Goal: Navigation & Orientation: Understand site structure

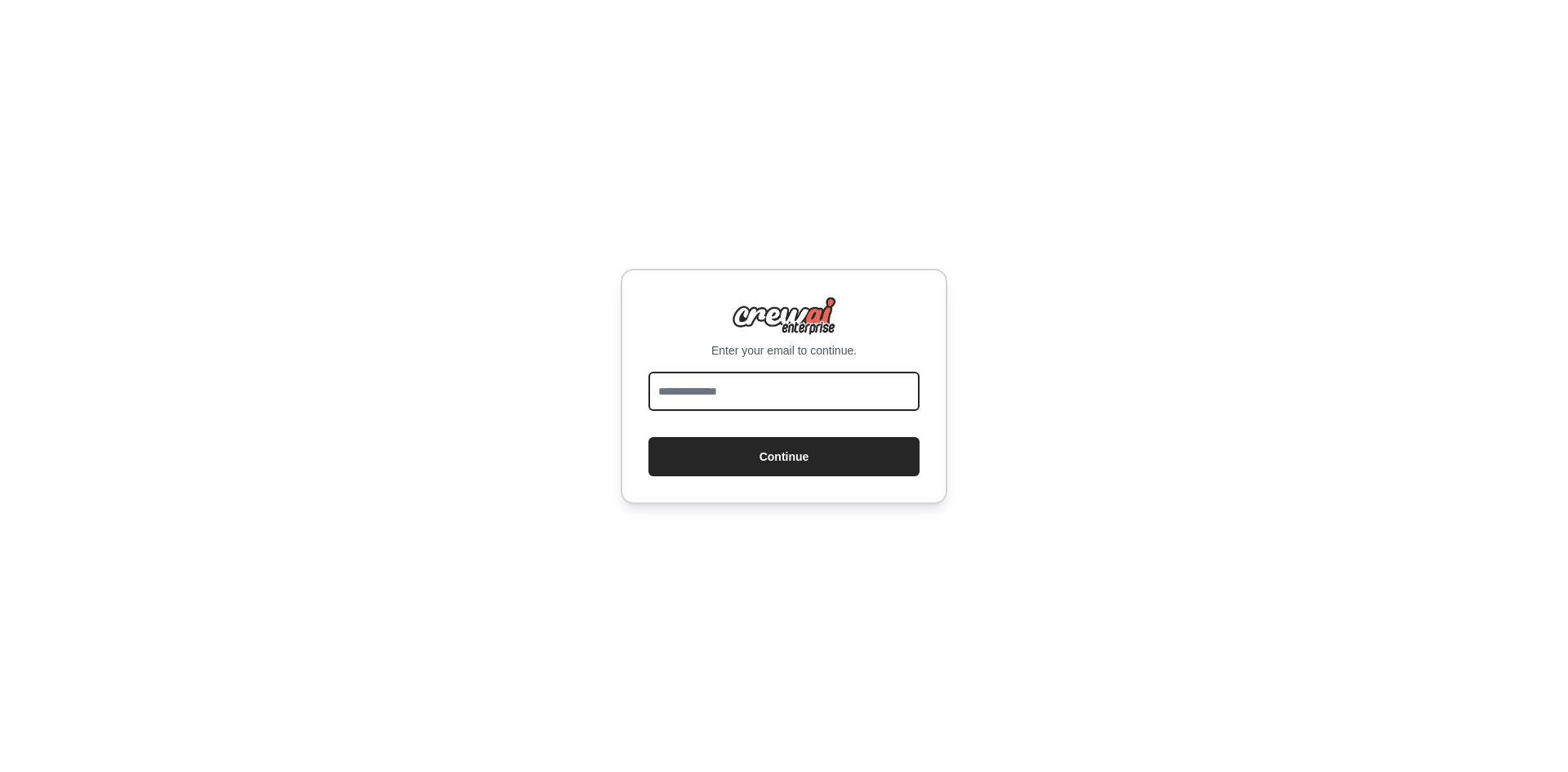
click at [717, 375] on input "email" at bounding box center [784, 391] width 271 height 39
click at [703, 394] on input "email" at bounding box center [784, 391] width 271 height 39
paste input "**********"
type input "**********"
click at [743, 308] on img at bounding box center [784, 316] width 104 height 39
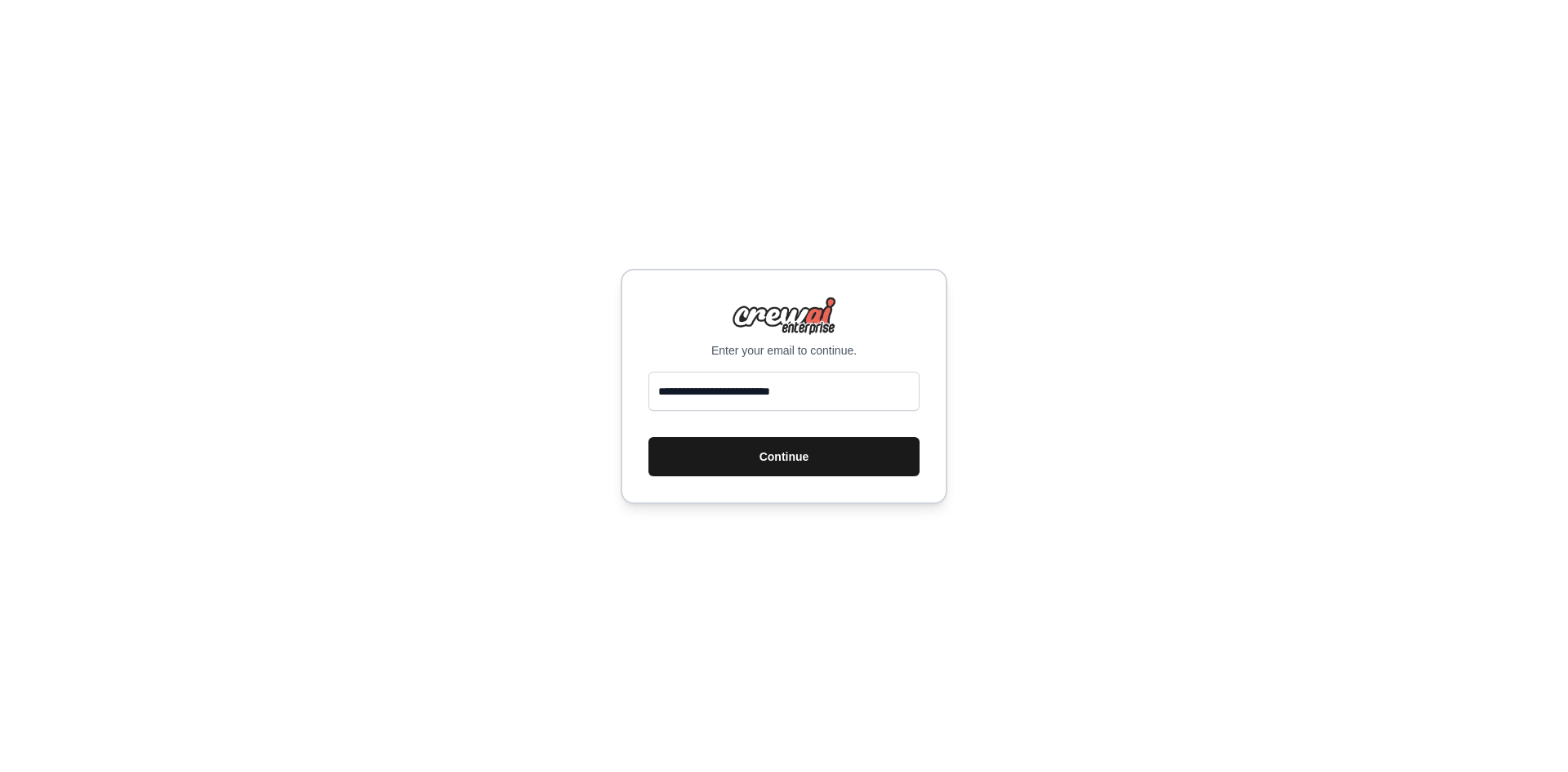
click at [770, 460] on button "Continue" at bounding box center [784, 457] width 271 height 39
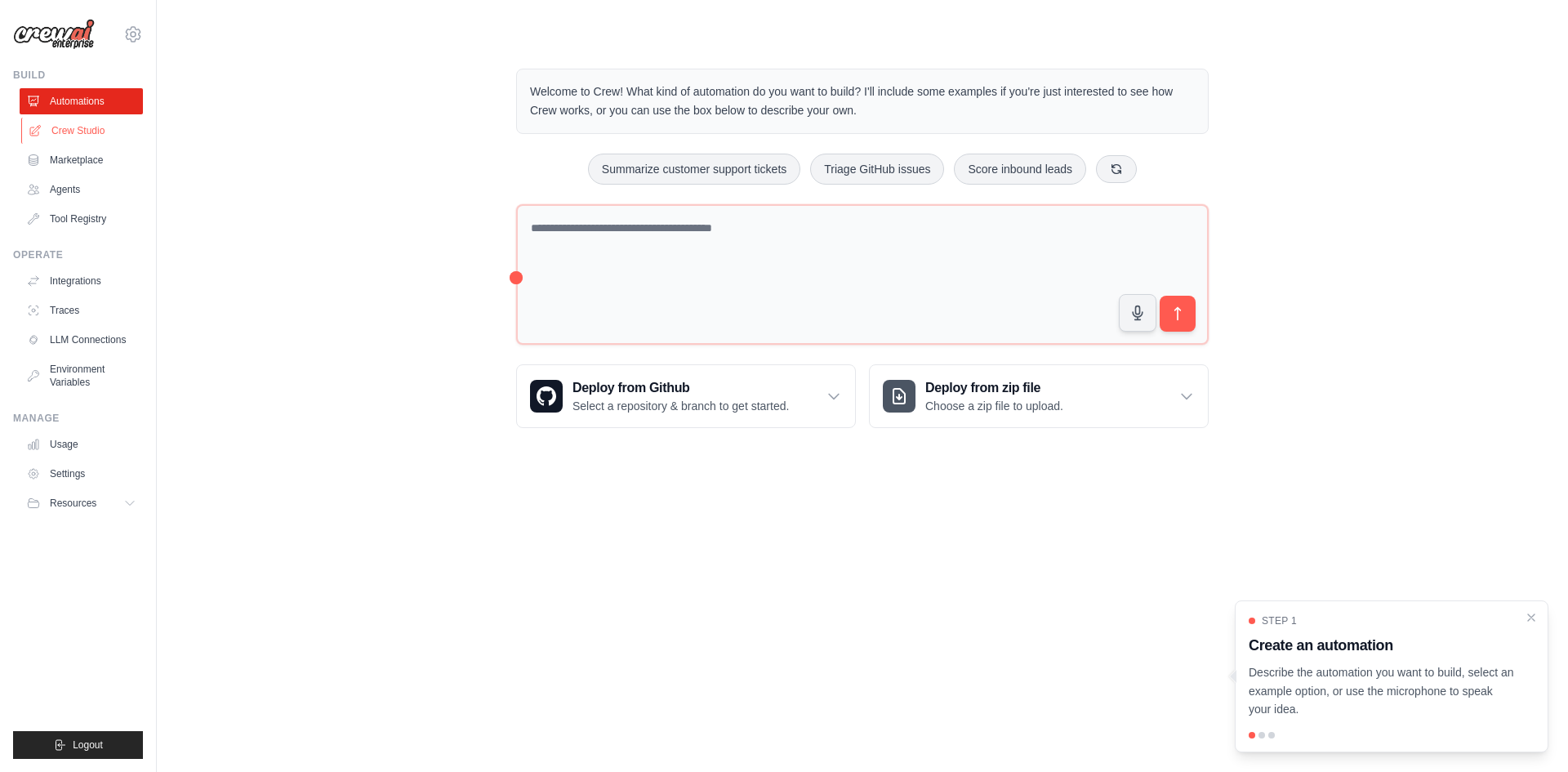
click at [89, 130] on link "Crew Studio" at bounding box center [82, 130] width 123 height 26
click at [74, 130] on link "Crew Studio" at bounding box center [82, 130] width 123 height 26
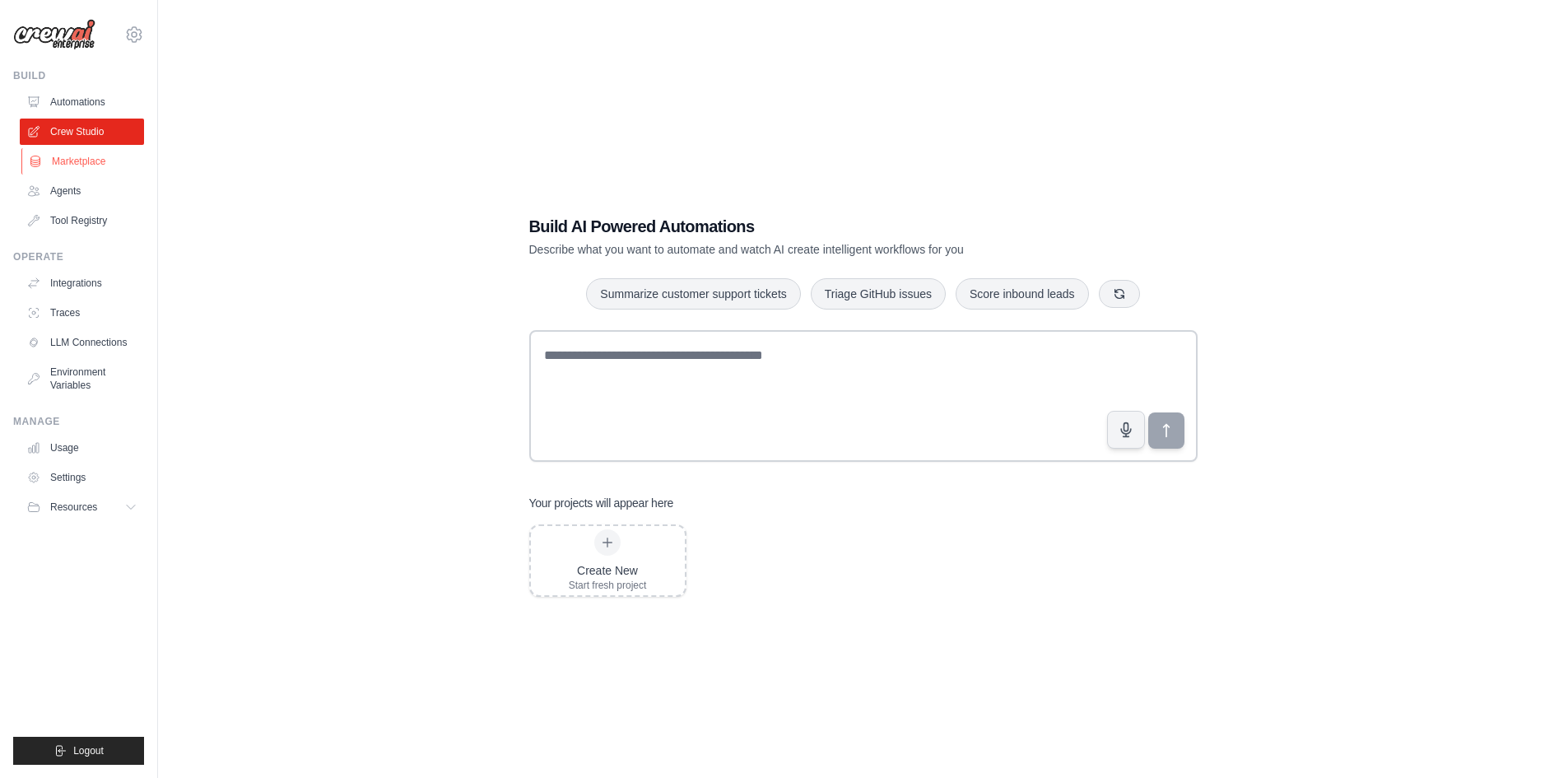
click at [82, 164] on link "Marketplace" at bounding box center [83, 161] width 124 height 26
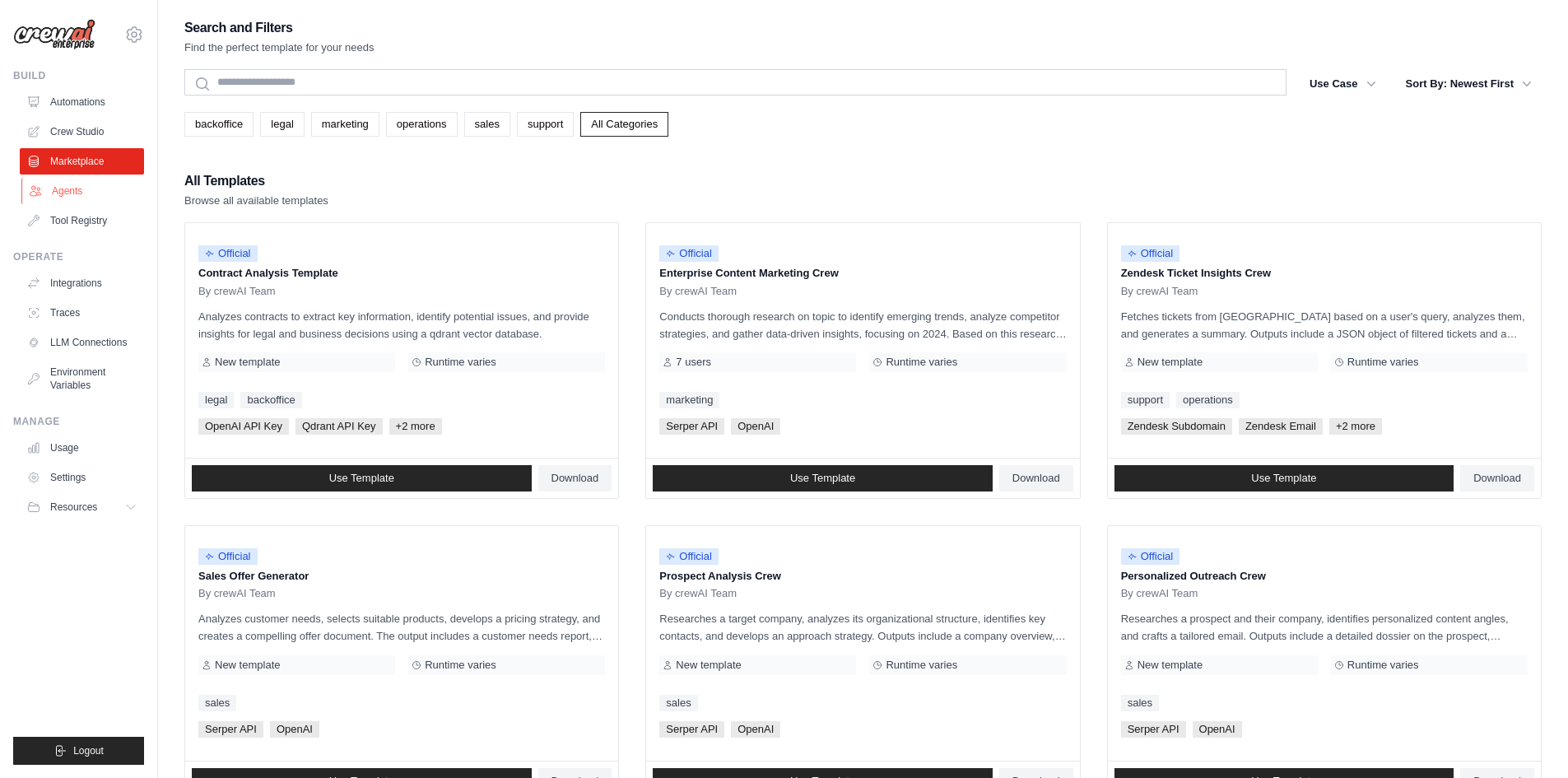
click at [75, 190] on link "Agents" at bounding box center [83, 191] width 124 height 26
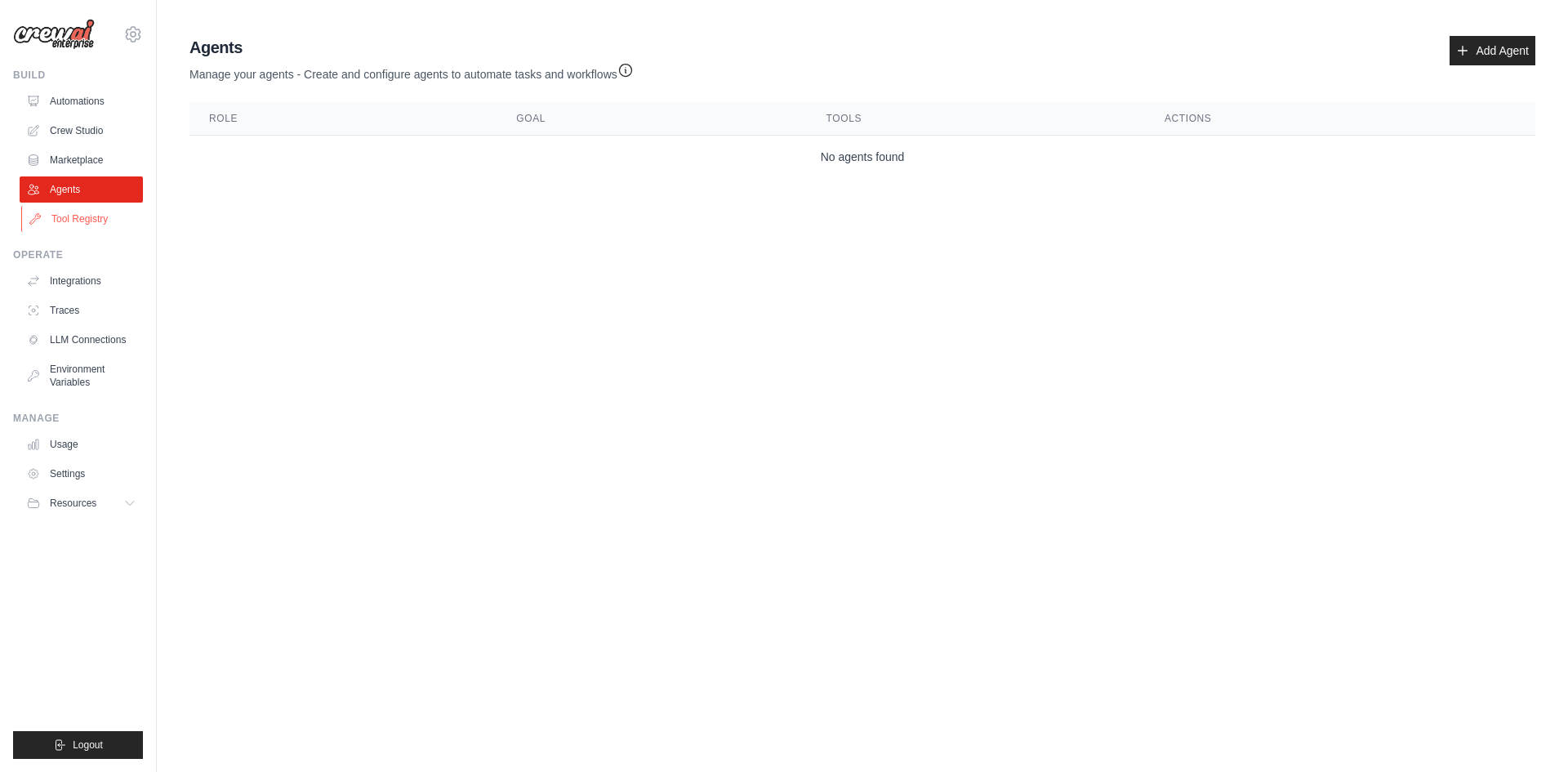
click at [88, 216] on link "Tool Registry" at bounding box center [82, 219] width 123 height 26
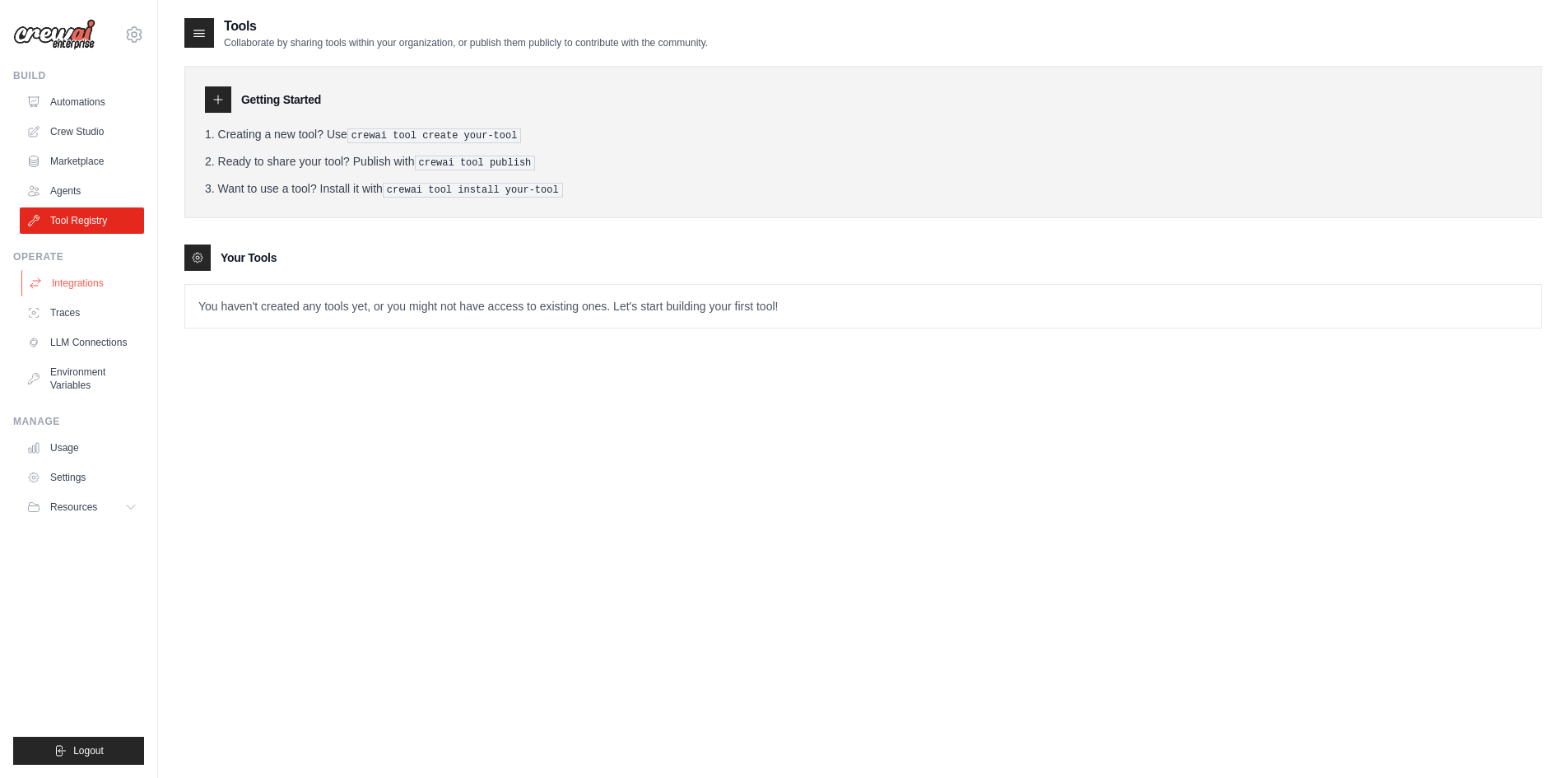
click at [73, 286] on link "Integrations" at bounding box center [83, 283] width 124 height 26
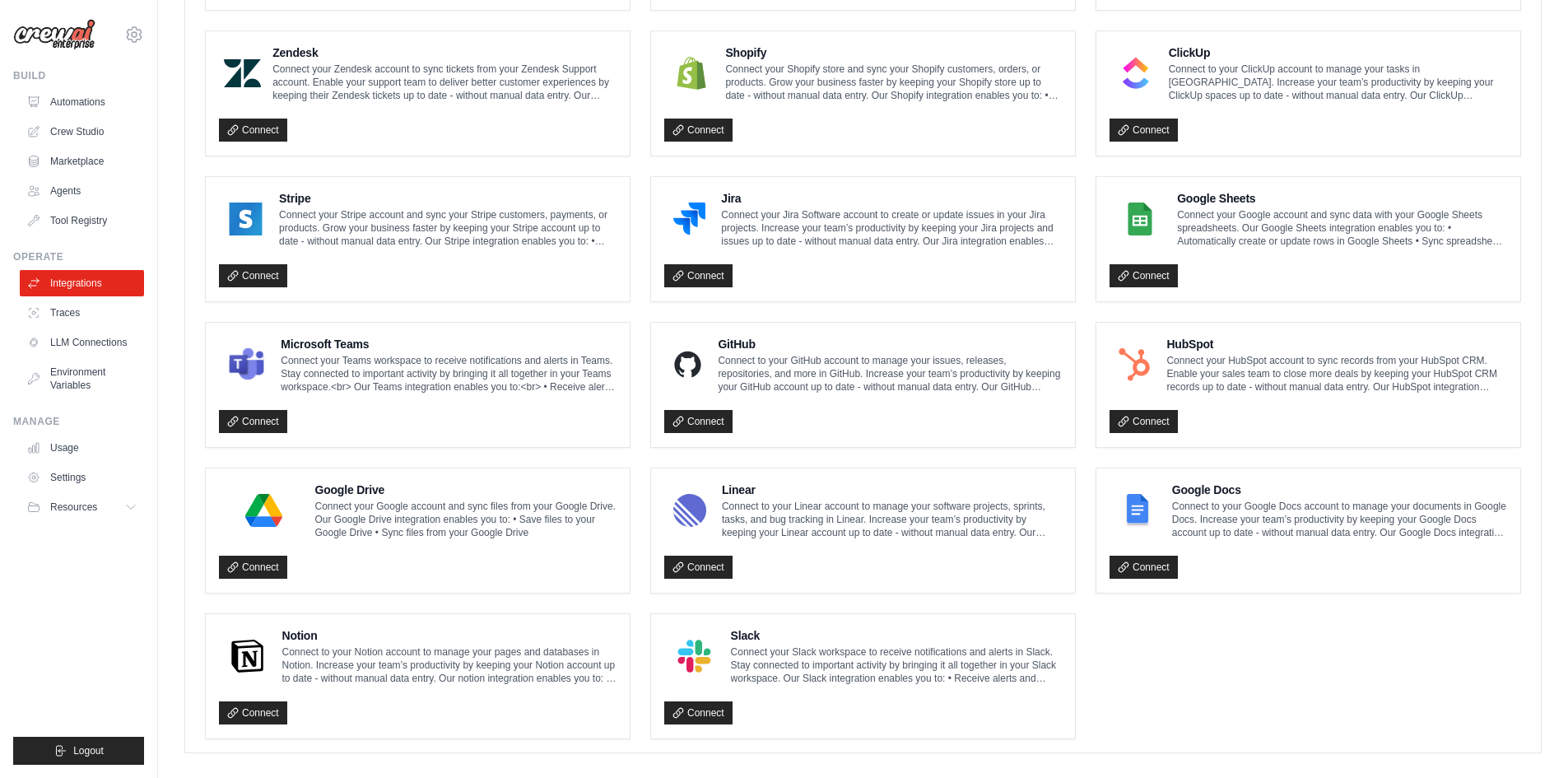
scroll to position [763, 0]
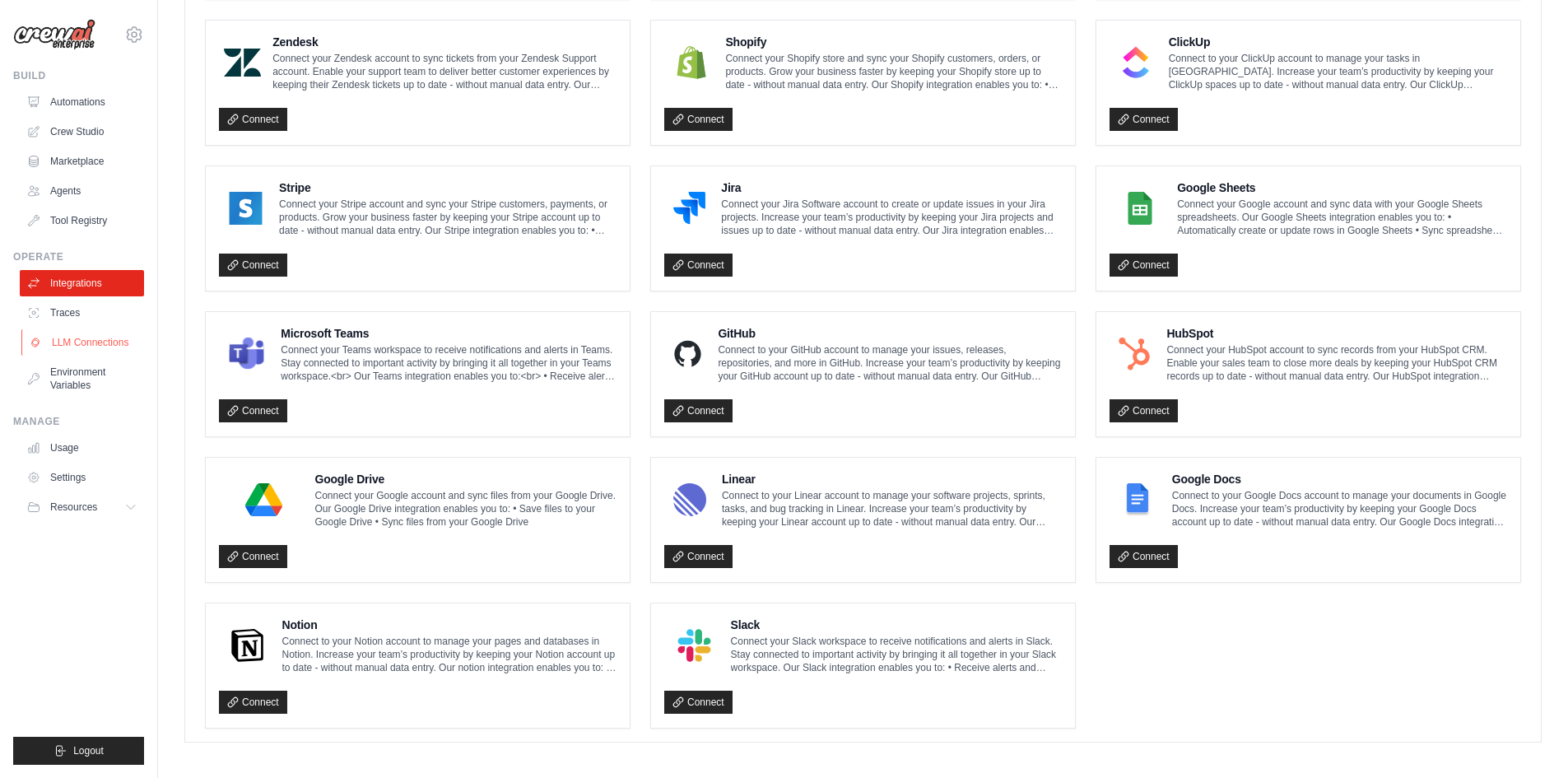
click at [75, 336] on link "LLM Connections" at bounding box center [83, 342] width 124 height 26
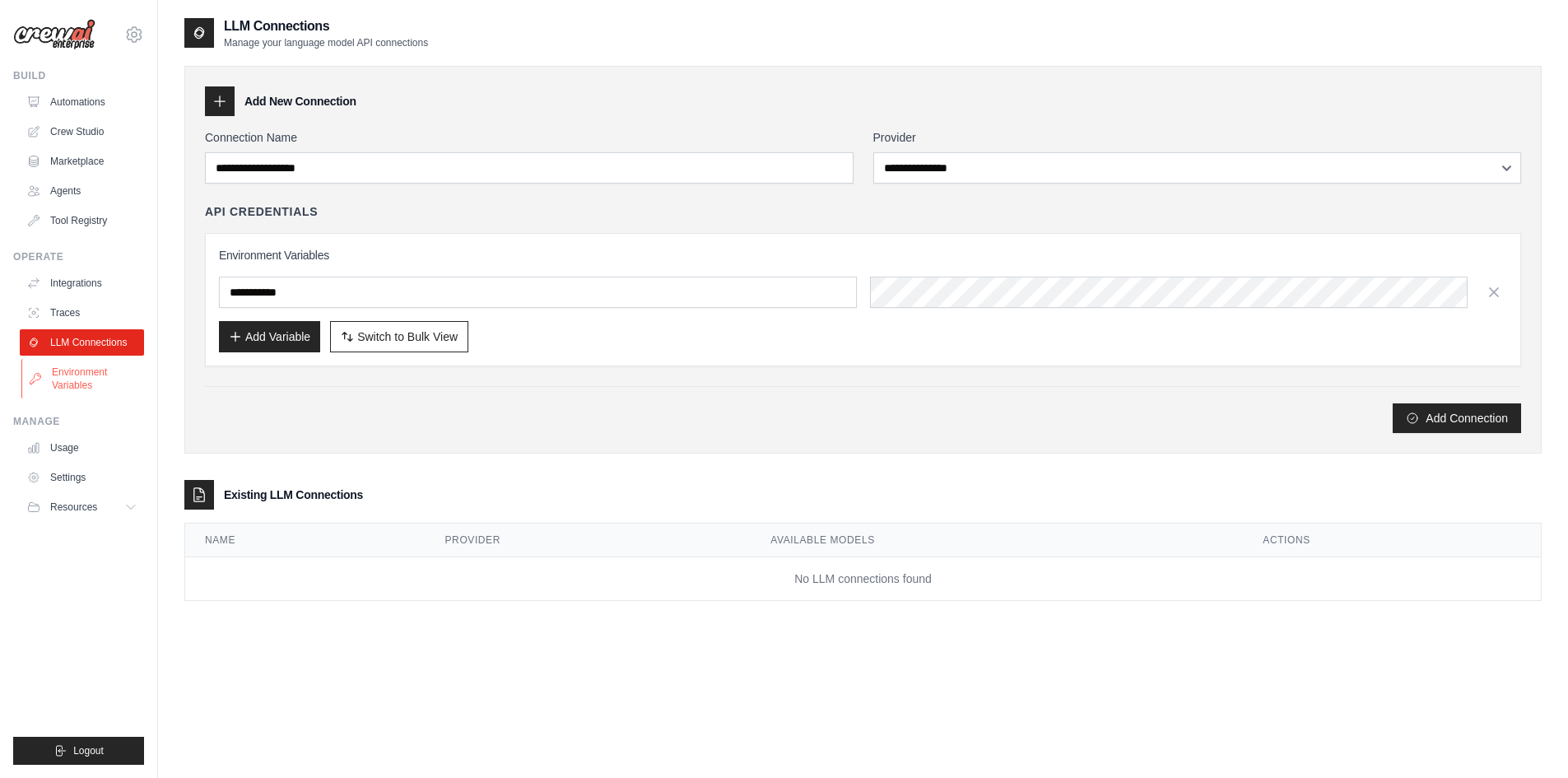
click at [83, 385] on link "Environment Variables" at bounding box center [83, 378] width 124 height 39
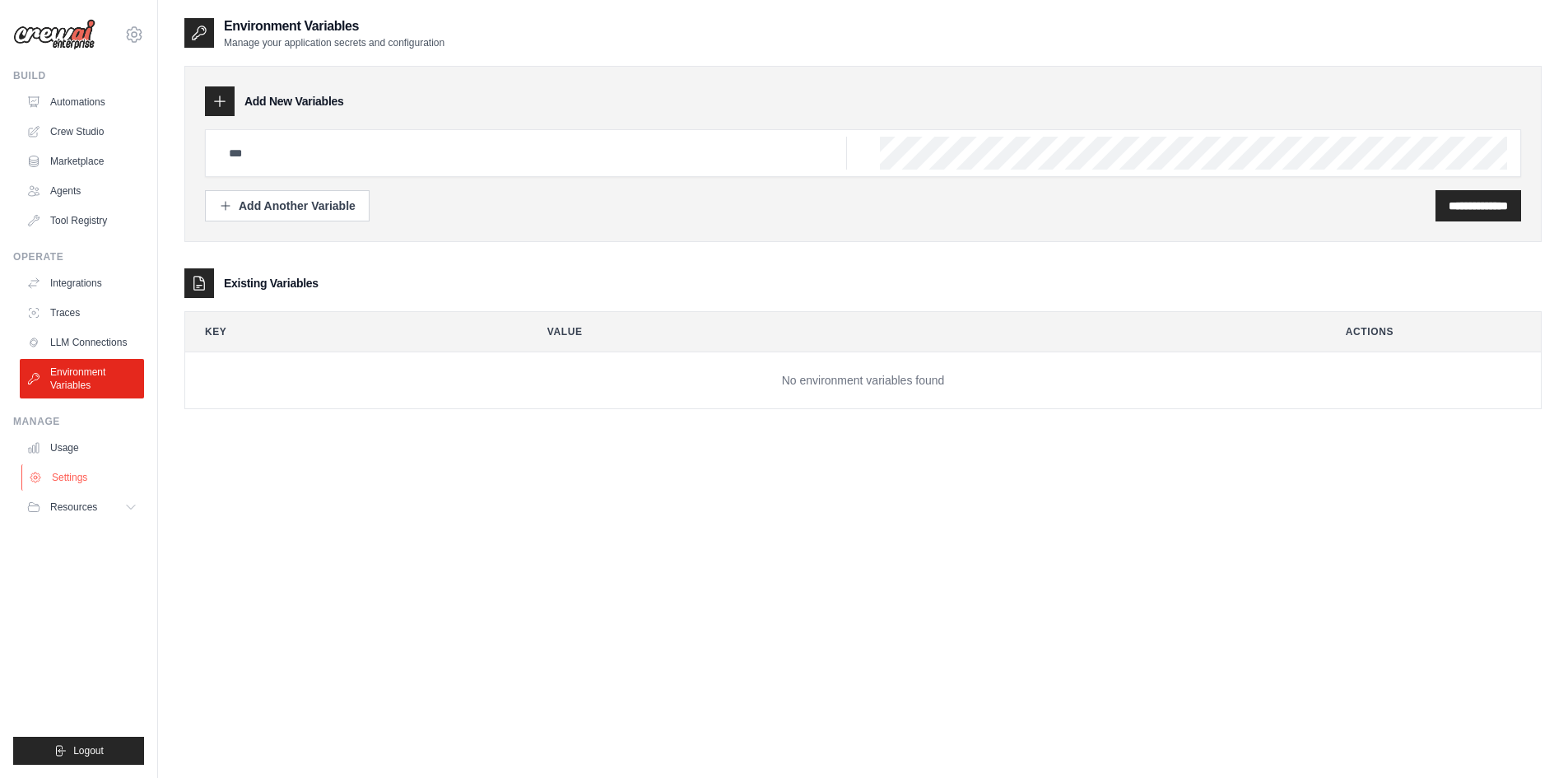
click at [69, 477] on link "Settings" at bounding box center [83, 477] width 124 height 26
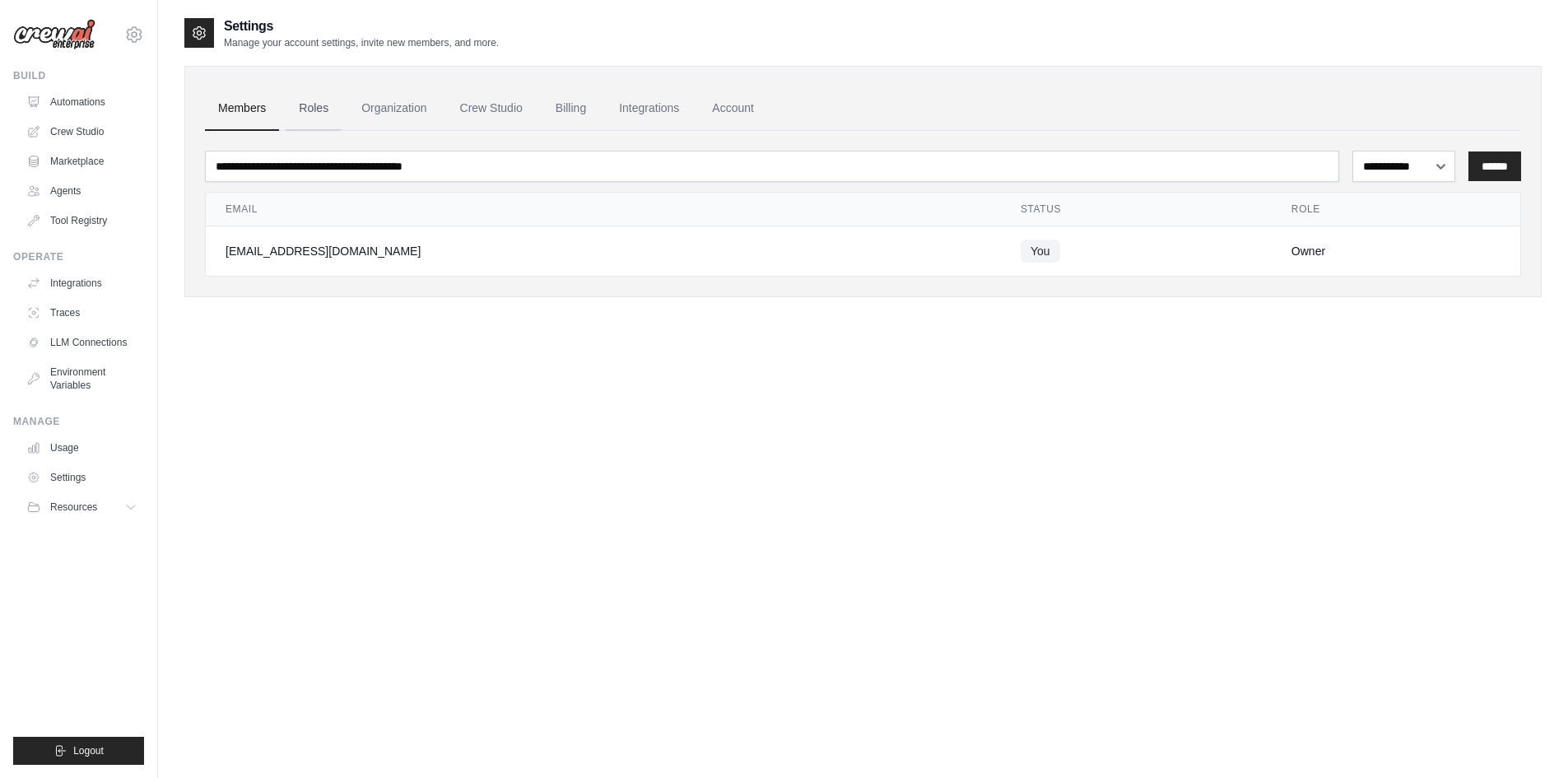
click at [310, 106] on link "Roles" at bounding box center [314, 109] width 56 height 45
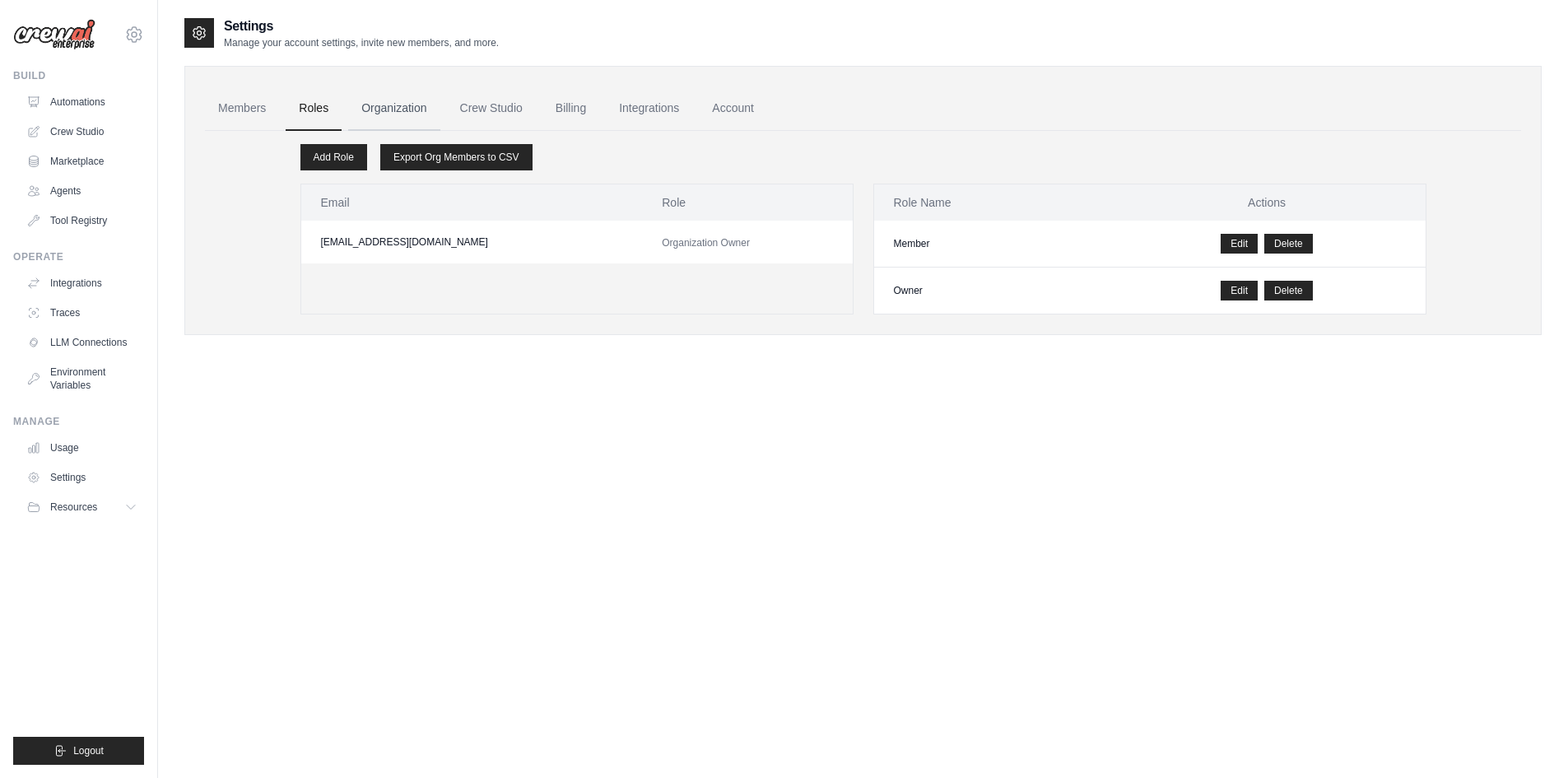
click at [402, 109] on link "Organization" at bounding box center [394, 109] width 91 height 45
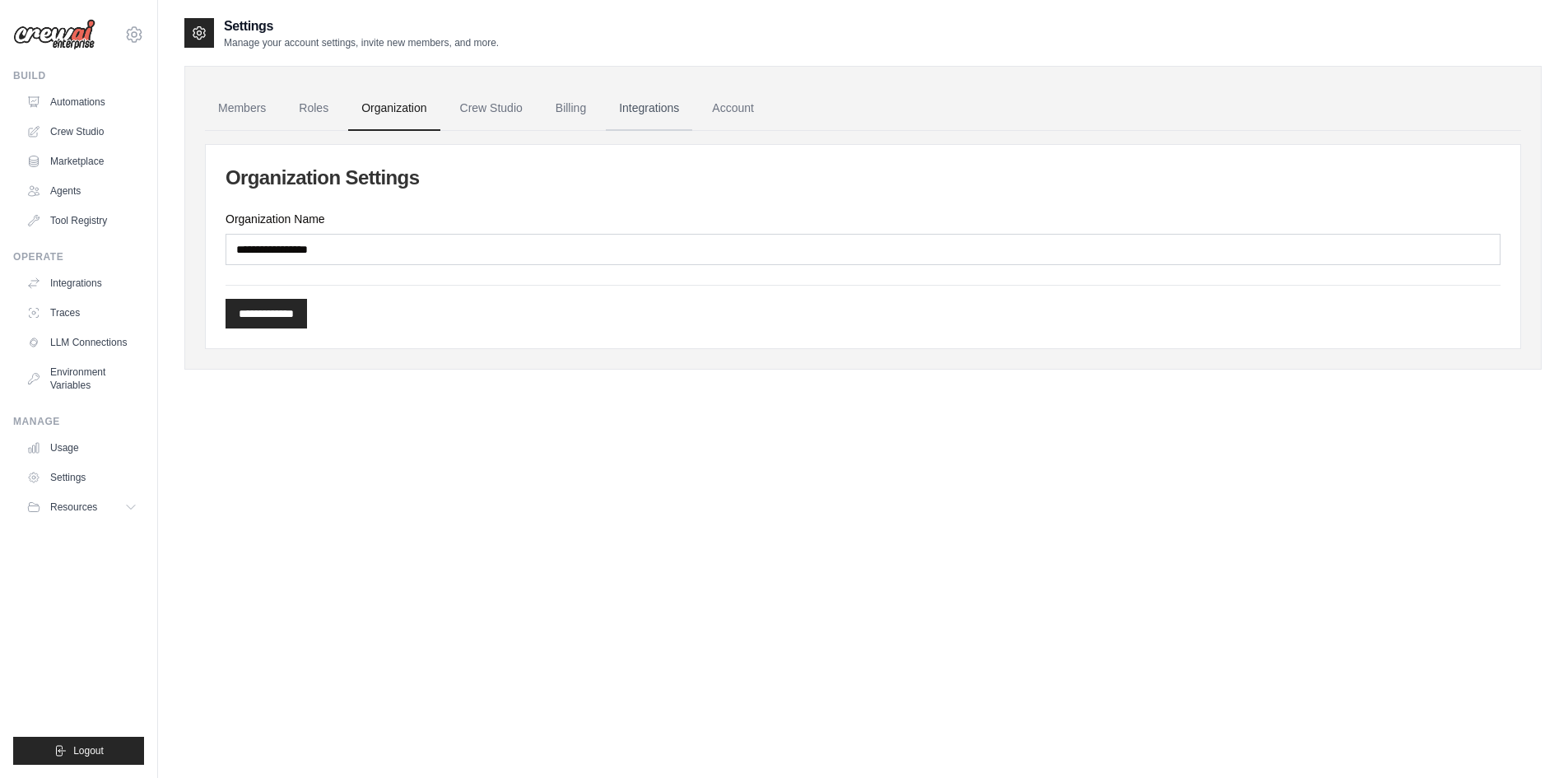
click at [682, 107] on link "Integrations" at bounding box center [648, 109] width 87 height 45
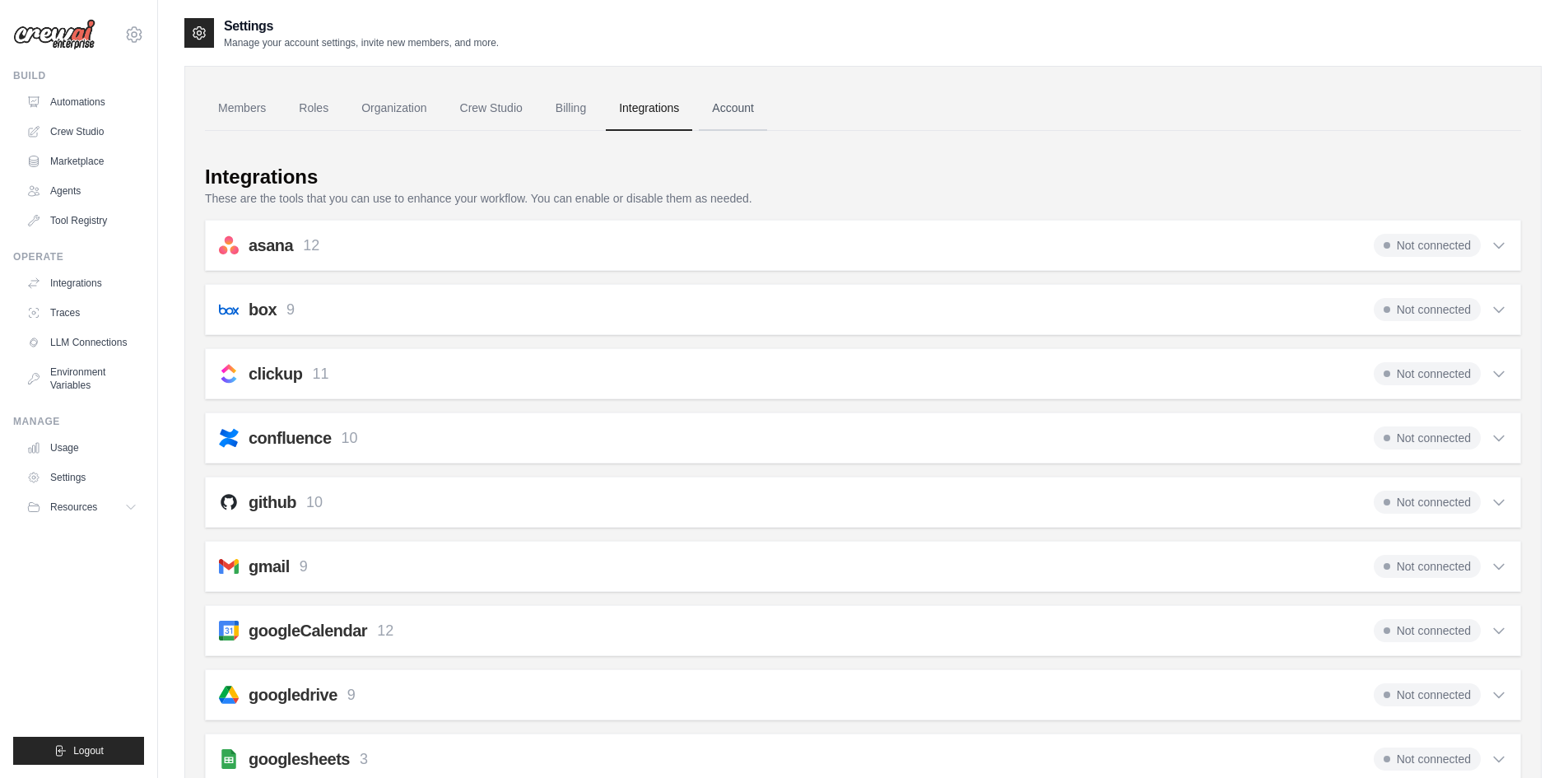
click at [764, 105] on link "Account" at bounding box center [732, 109] width 68 height 45
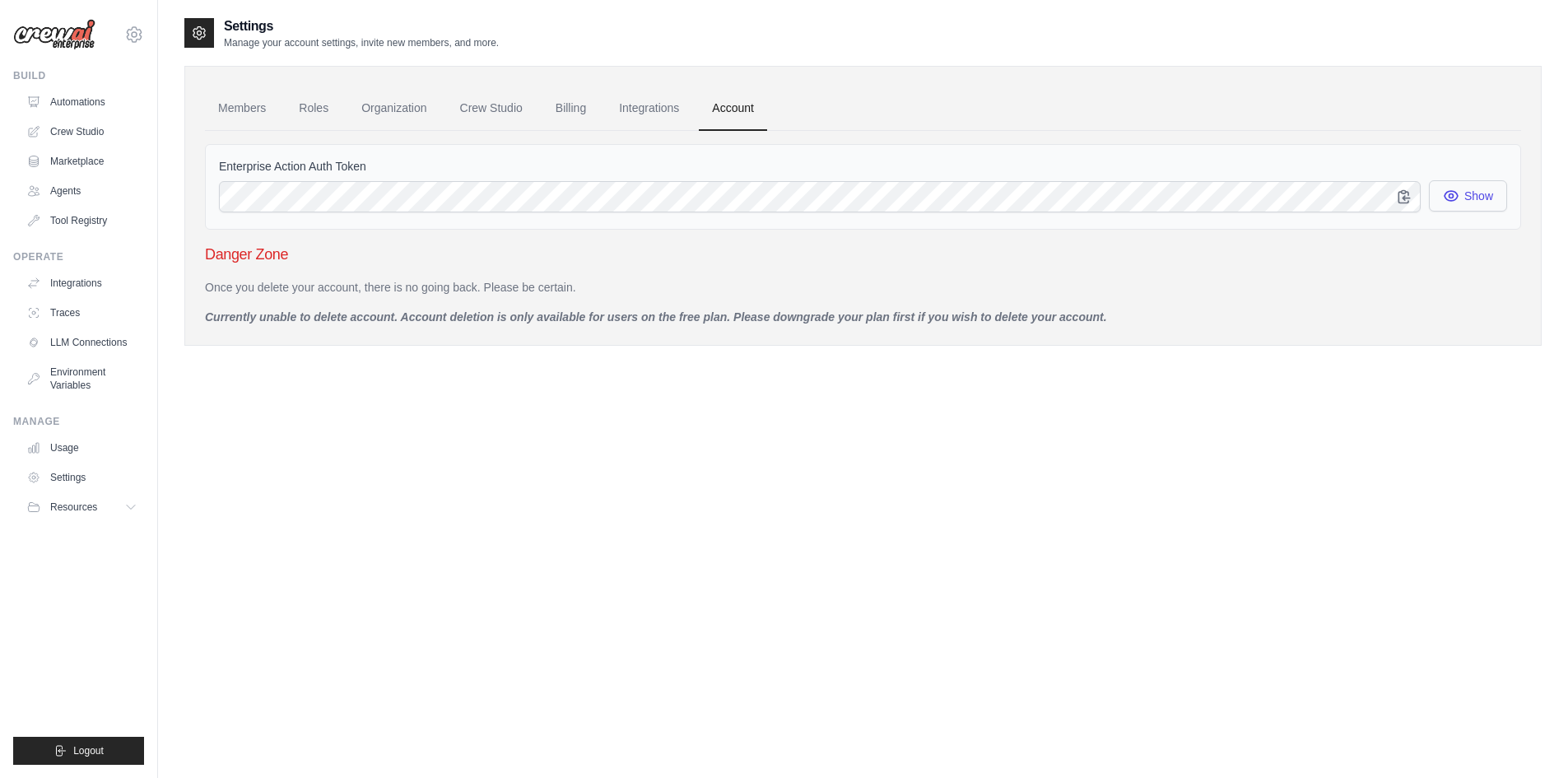
click at [1457, 197] on icon "button" at bounding box center [1452, 196] width 17 height 17
